Goal: Information Seeking & Learning: Learn about a topic

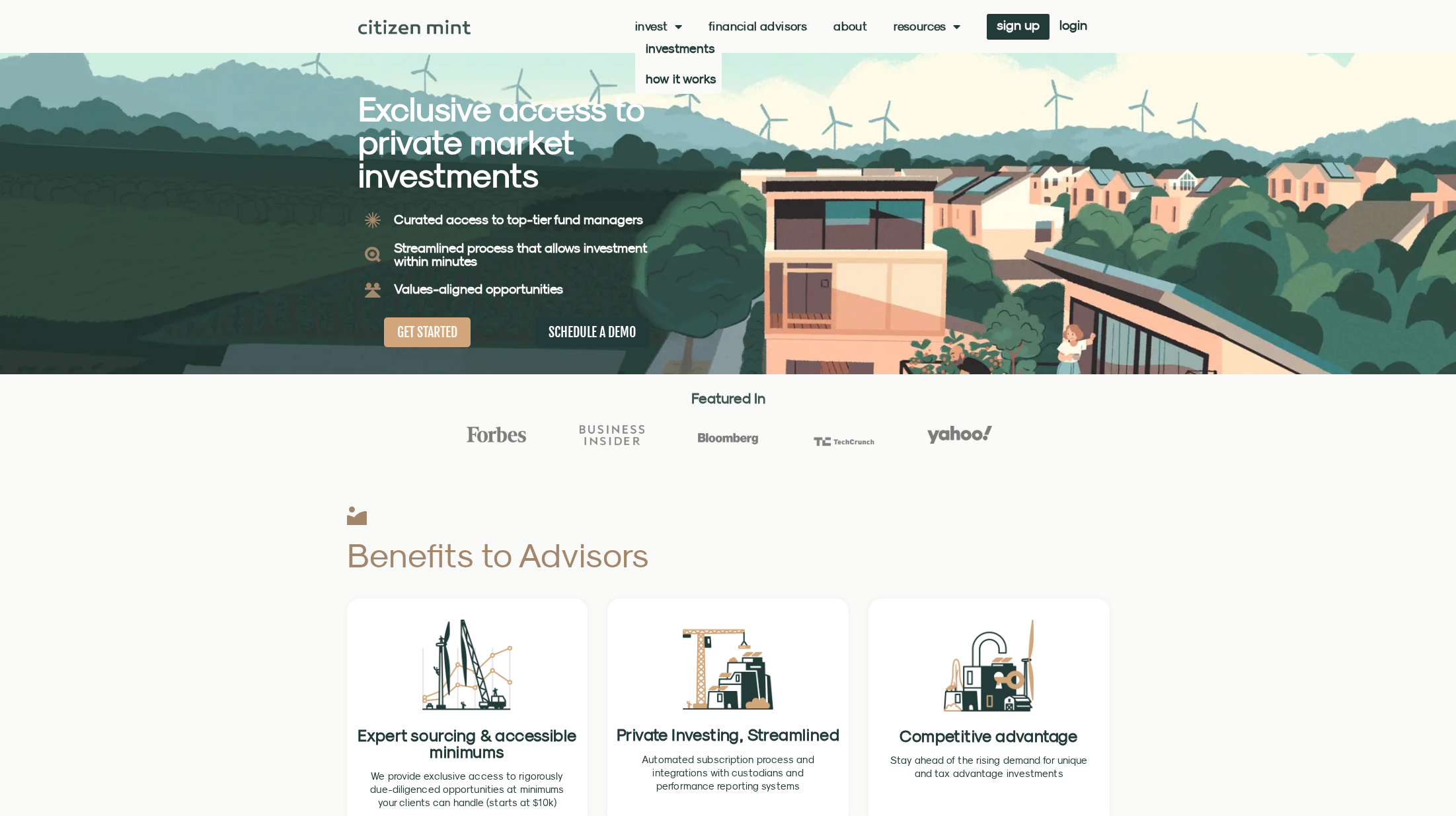
click at [635, 27] on link "Invest" at bounding box center [658, 26] width 47 height 13
click at [668, 24] on span "Menu" at bounding box center [674, 26] width 14 height 25
click at [636, 52] on link "investments" at bounding box center [678, 48] width 87 height 30
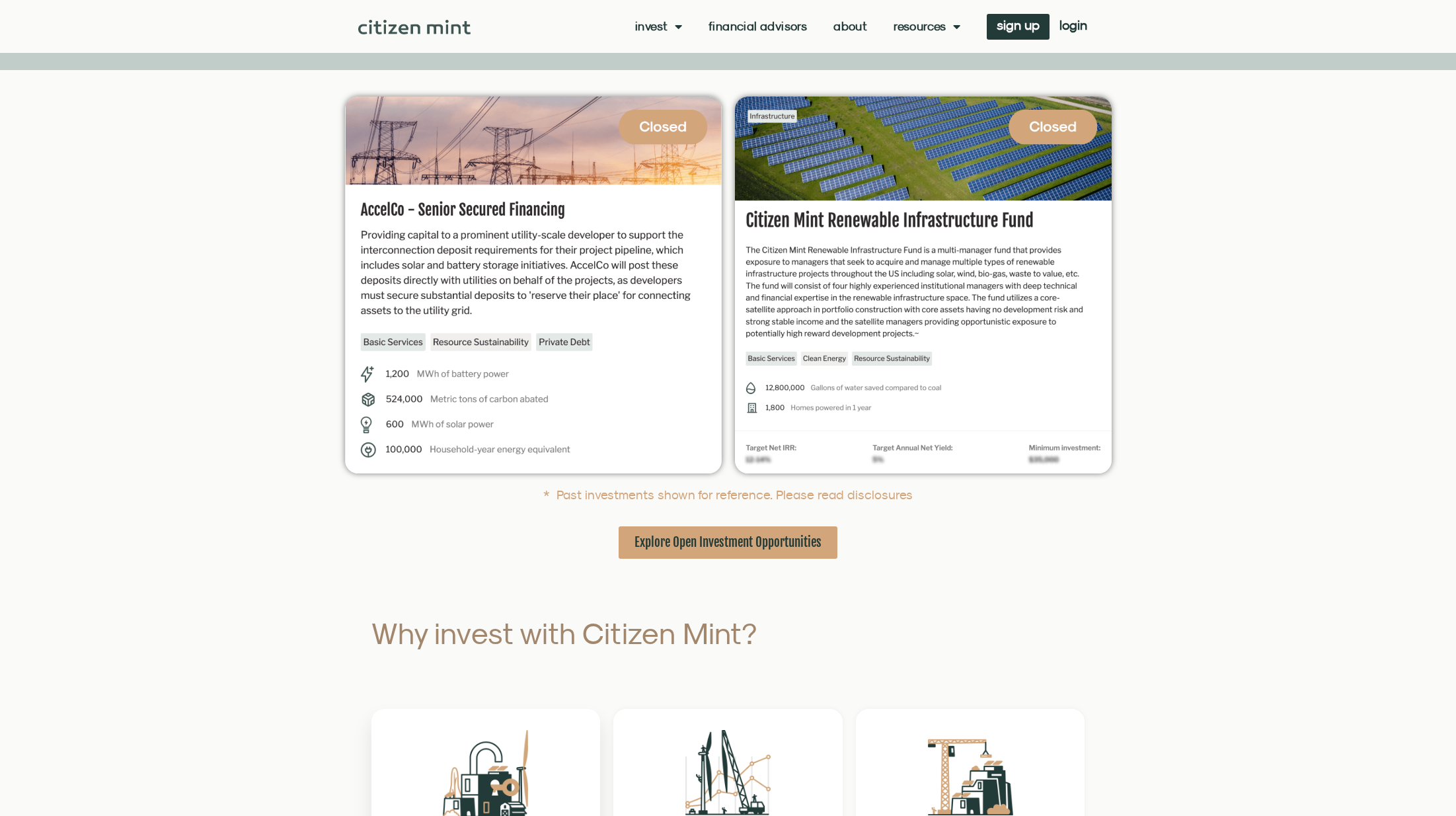
scroll to position [135, 0]
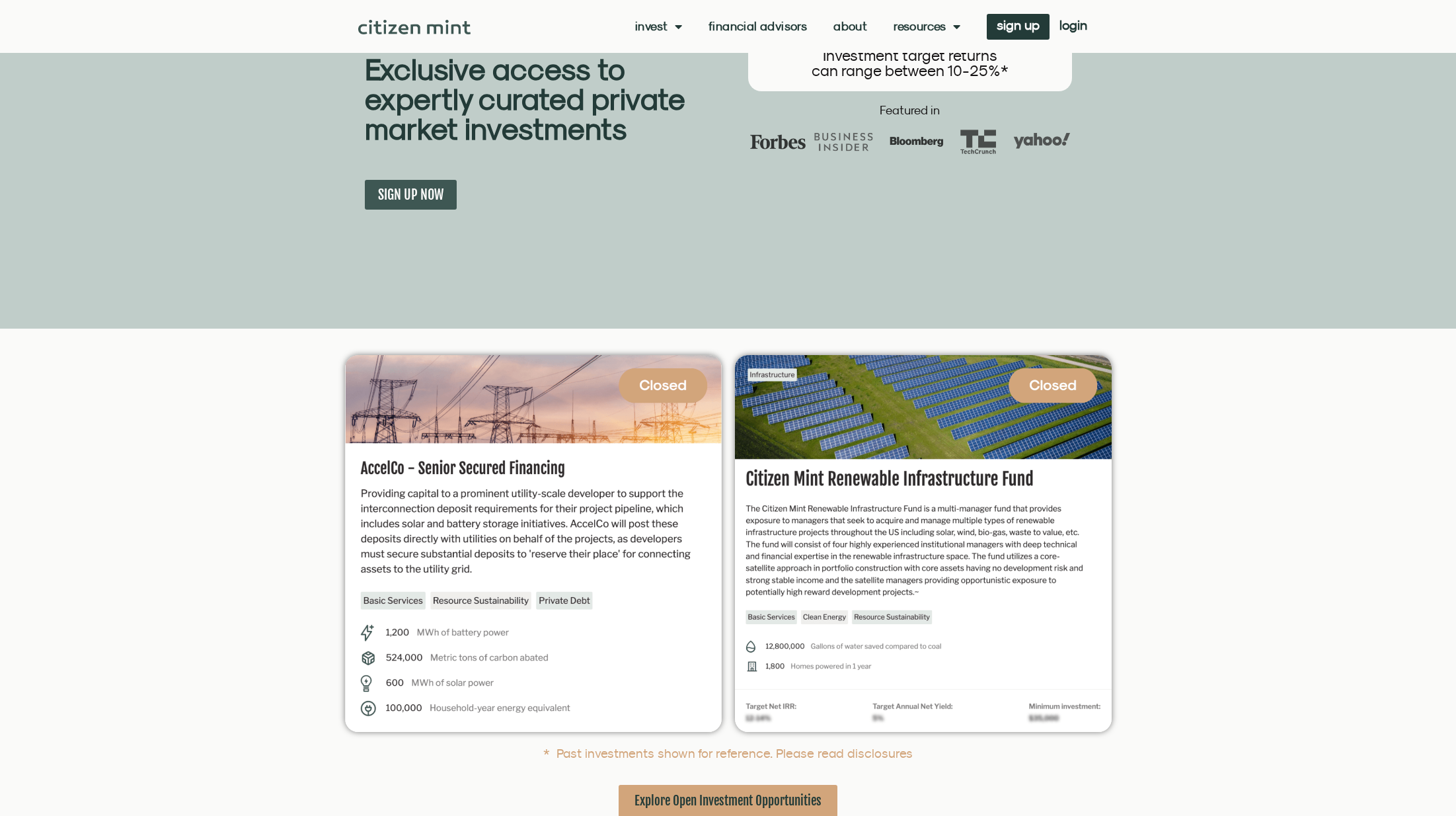
click at [695, 792] on span "Explore Open Investment Opportunities" at bounding box center [728, 801] width 187 height 16
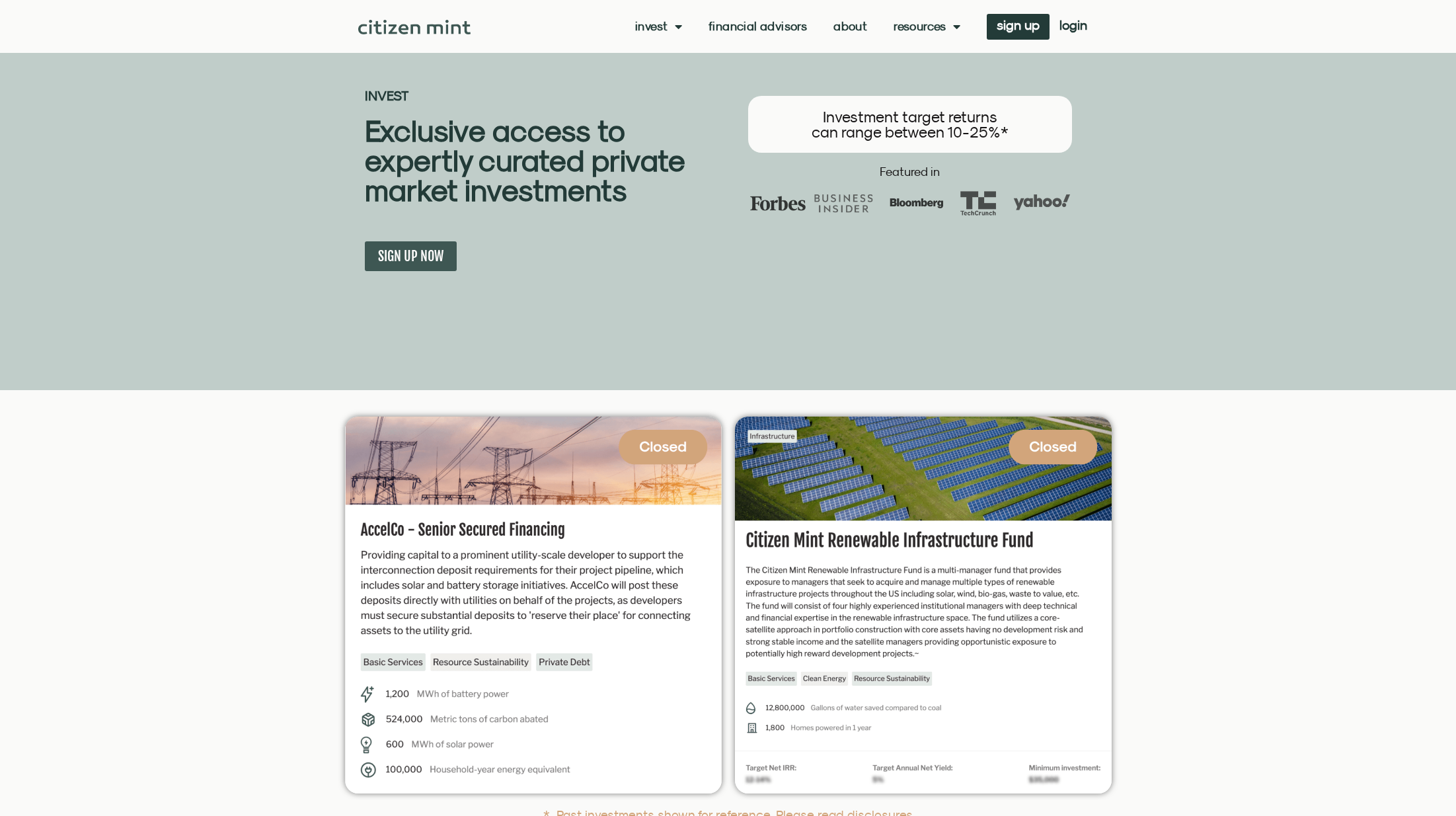
scroll to position [0, 0]
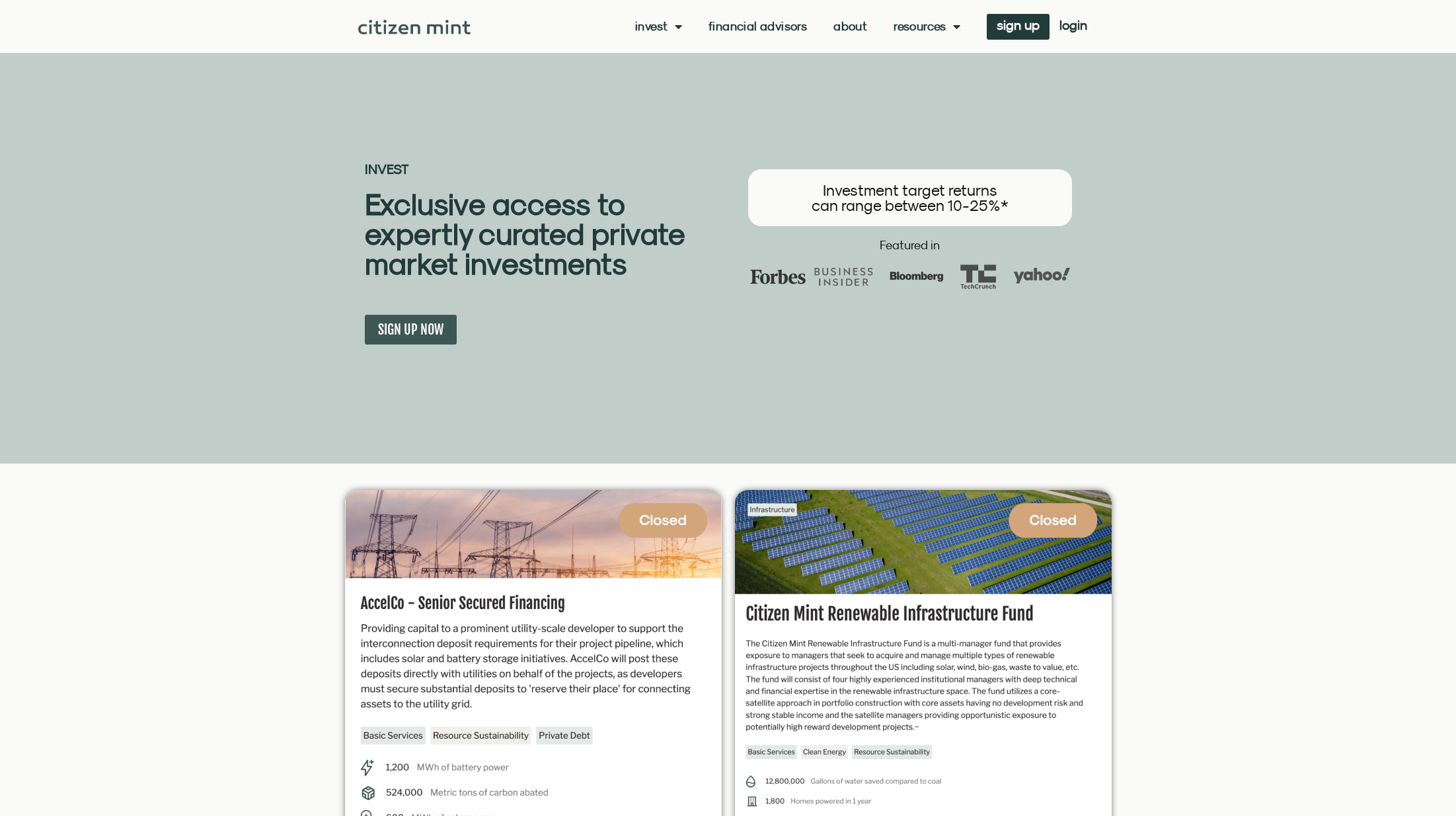
click at [737, 21] on link "Financial Advisors" at bounding box center [757, 26] width 98 height 13
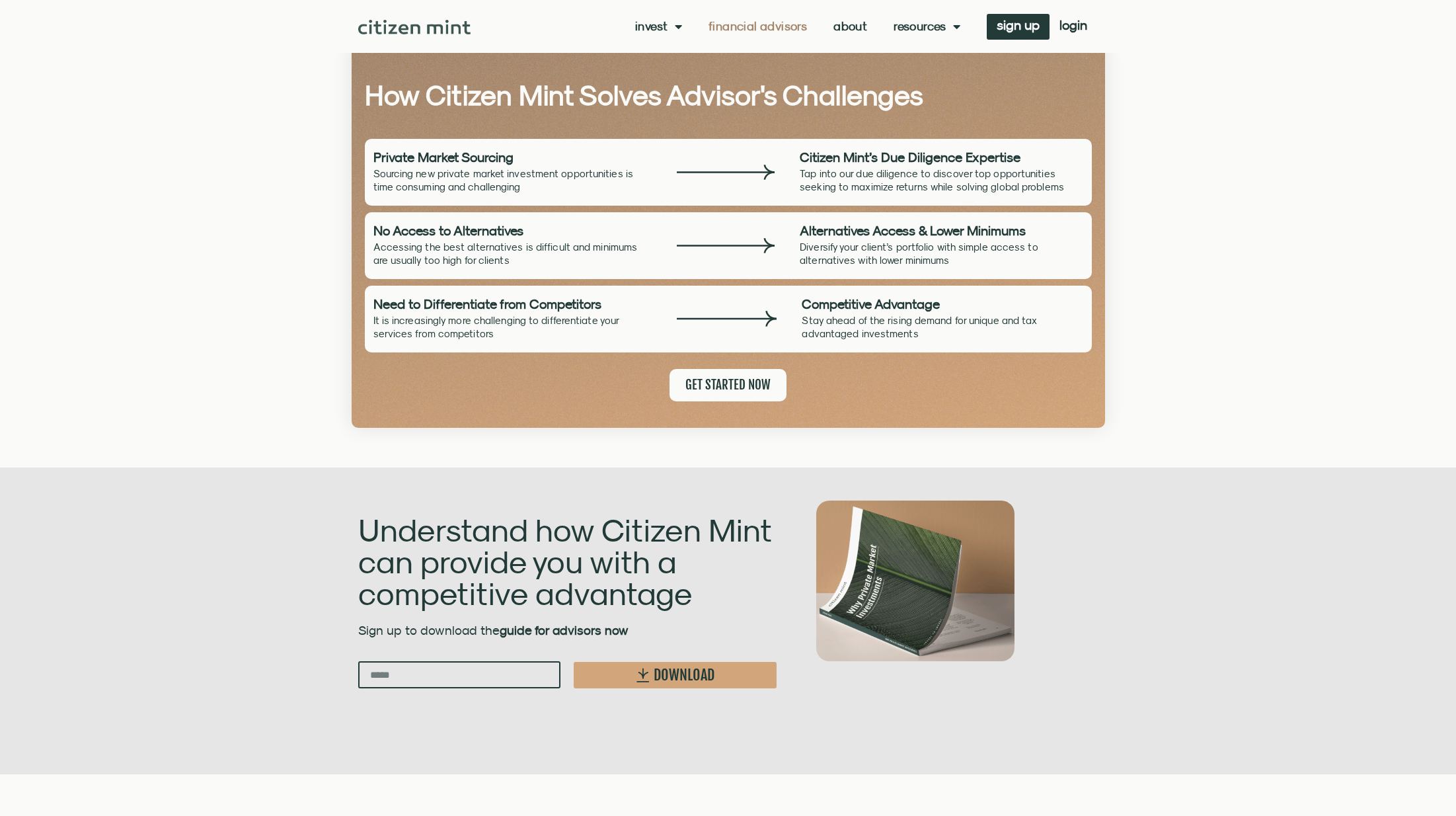
scroll to position [1274, 0]
